Goal: Information Seeking & Learning: Learn about a topic

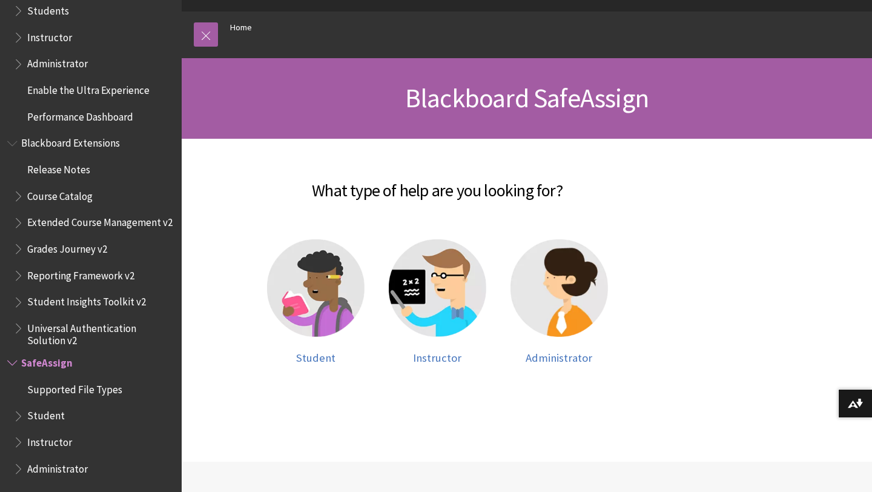
scroll to position [116, 0]
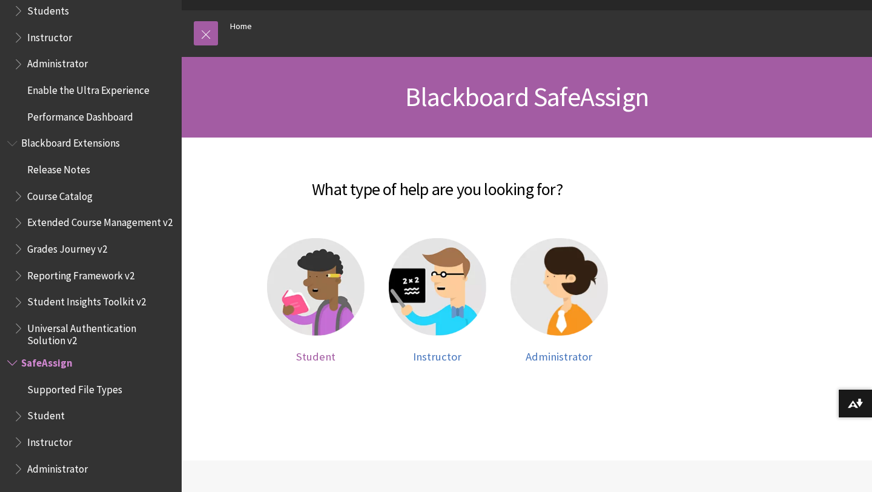
click at [317, 343] on div at bounding box center [316, 294] width 98 height 113
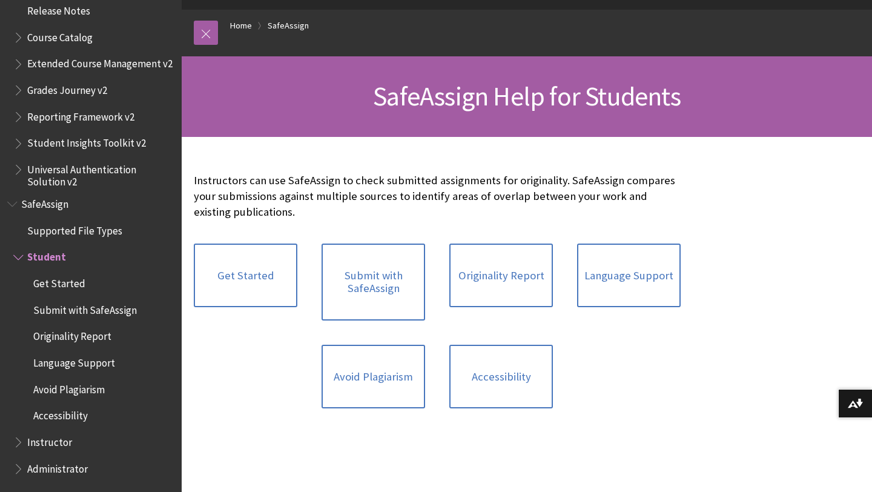
scroll to position [118, 0]
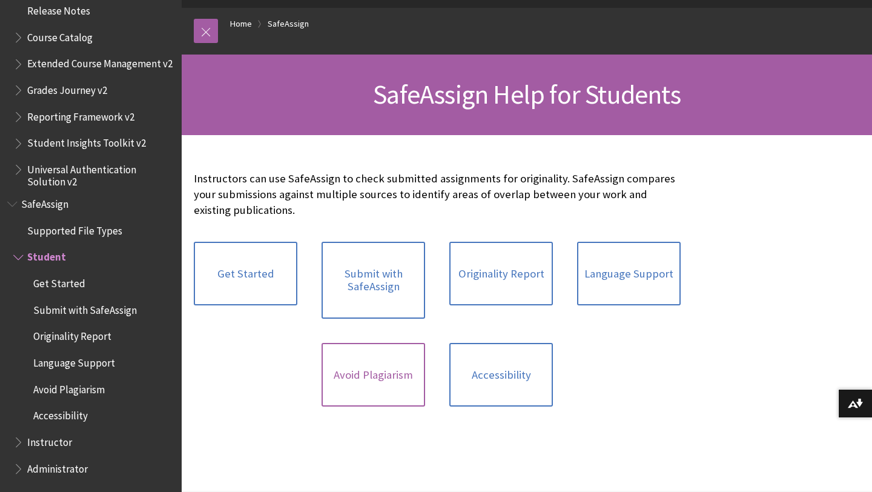
click at [376, 380] on link "Avoid Plagiarism" at bounding box center [374, 375] width 104 height 64
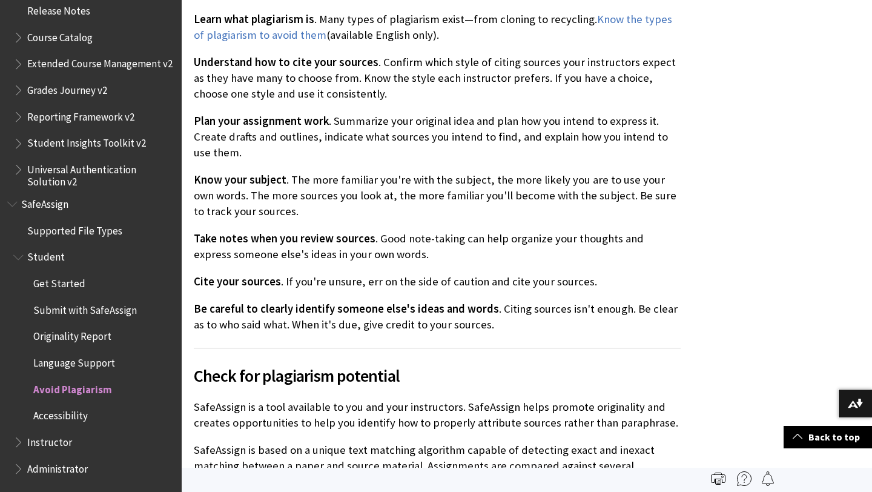
scroll to position [574, 0]
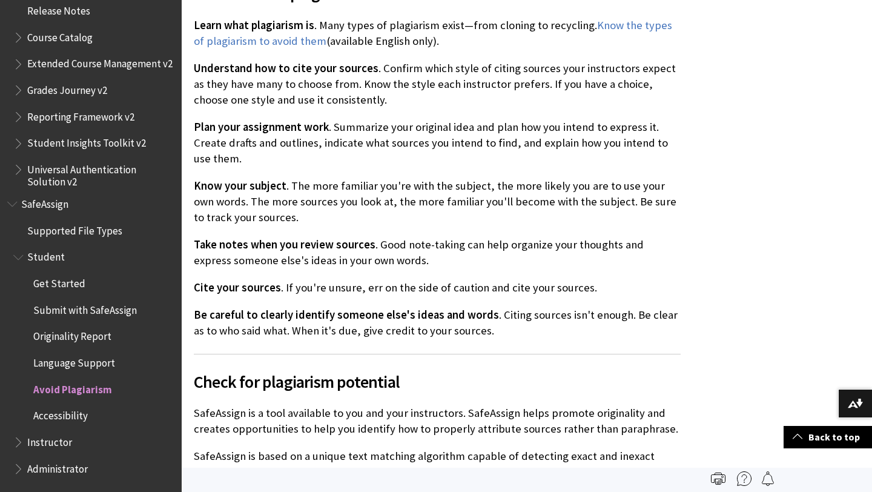
click at [56, 205] on span "SafeAssign" at bounding box center [44, 202] width 47 height 16
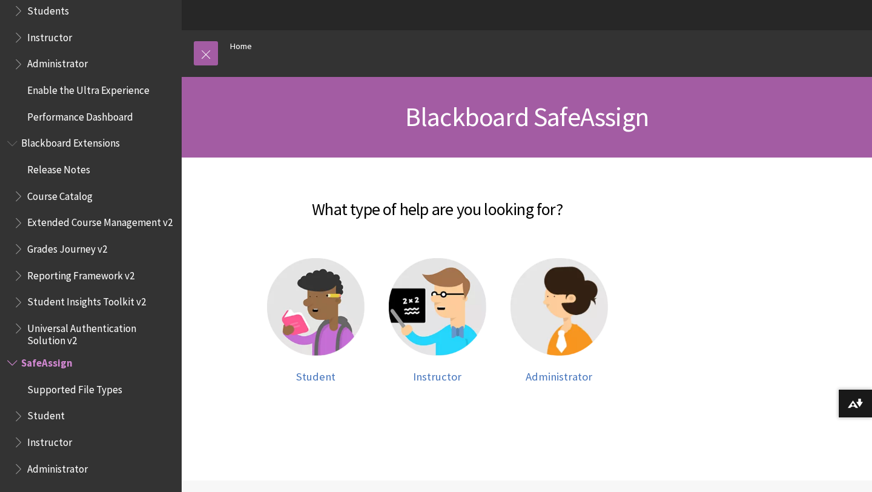
scroll to position [97, 0]
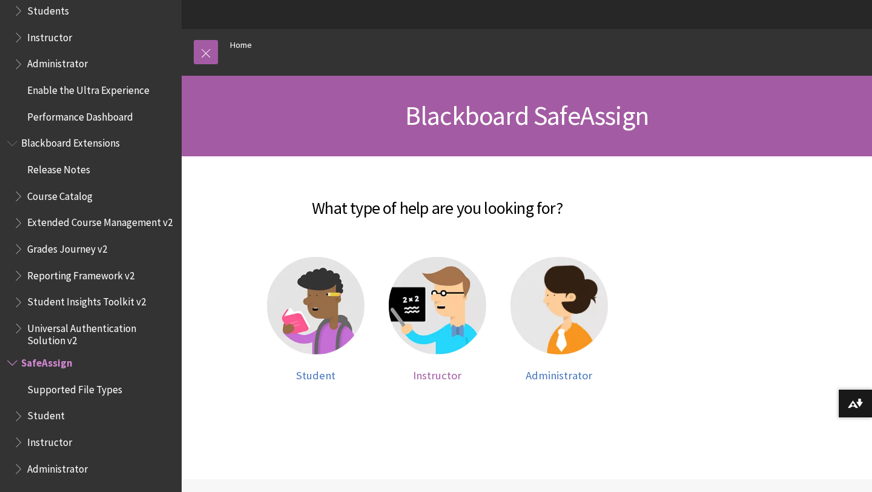
click at [439, 371] on span "Instructor" at bounding box center [437, 375] width 48 height 14
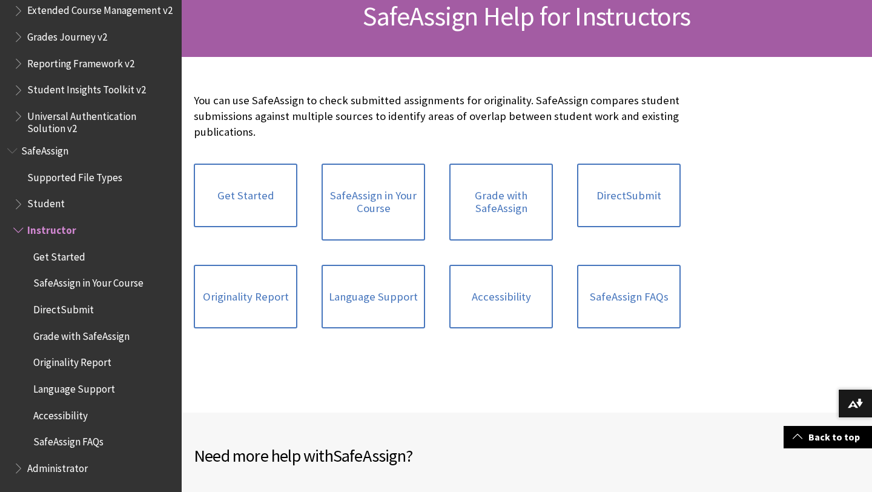
scroll to position [197, 0]
click at [279, 296] on link "Originality Report" at bounding box center [246, 296] width 104 height 64
